Goal: Find contact information: Find contact information

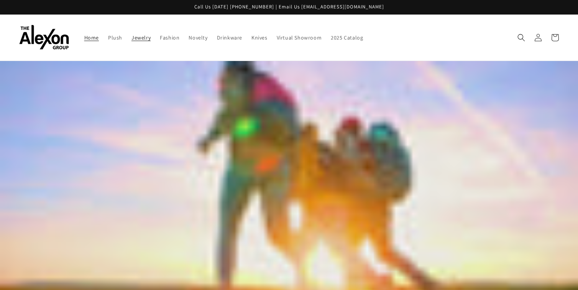
click at [132, 36] on span "Jewelry" at bounding box center [141, 37] width 19 height 7
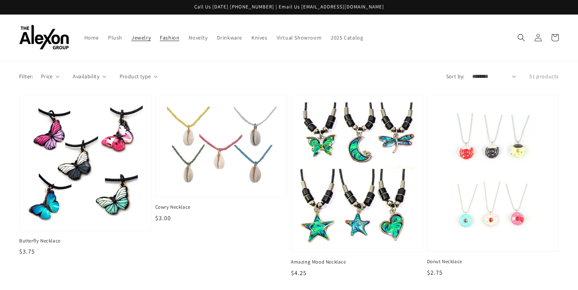
click at [160, 35] on span "Fashion" at bounding box center [170, 37] width 20 height 7
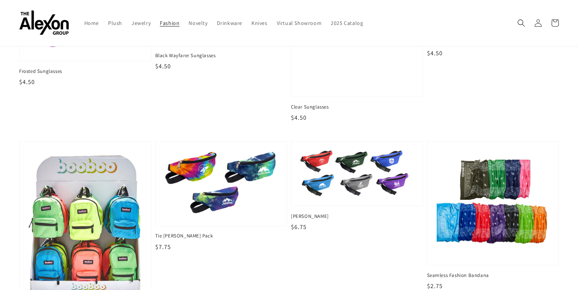
scroll to position [296, 0]
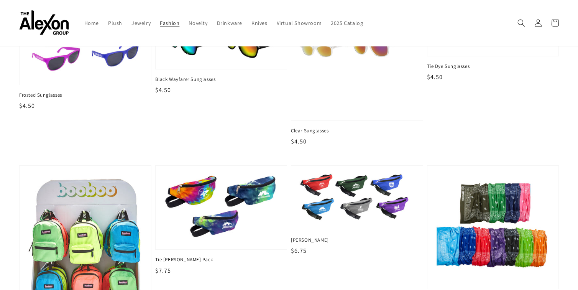
click at [45, 22] on img at bounding box center [44, 23] width 50 height 25
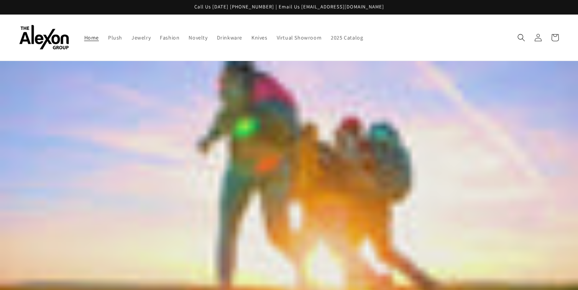
drag, startPoint x: 339, startPoint y: 8, endPoint x: 307, endPoint y: 10, distance: 32.6
click at [307, 10] on p "Call Us [DATE] [PHONE_NUMBER] | Email Us [EMAIL_ADDRESS][DOMAIN_NAME]" at bounding box center [289, 7] width 578 height 14
copy p "info@alexongroup.com"
